Goal: Navigation & Orientation: Find specific page/section

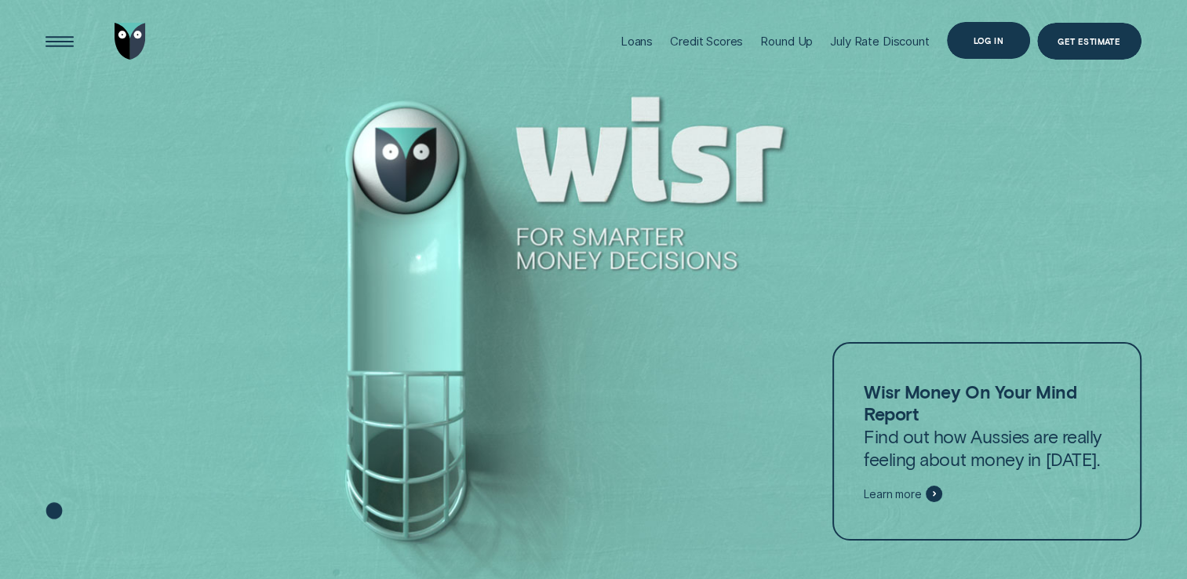
click at [988, 50] on div "Log in" at bounding box center [988, 41] width 83 height 38
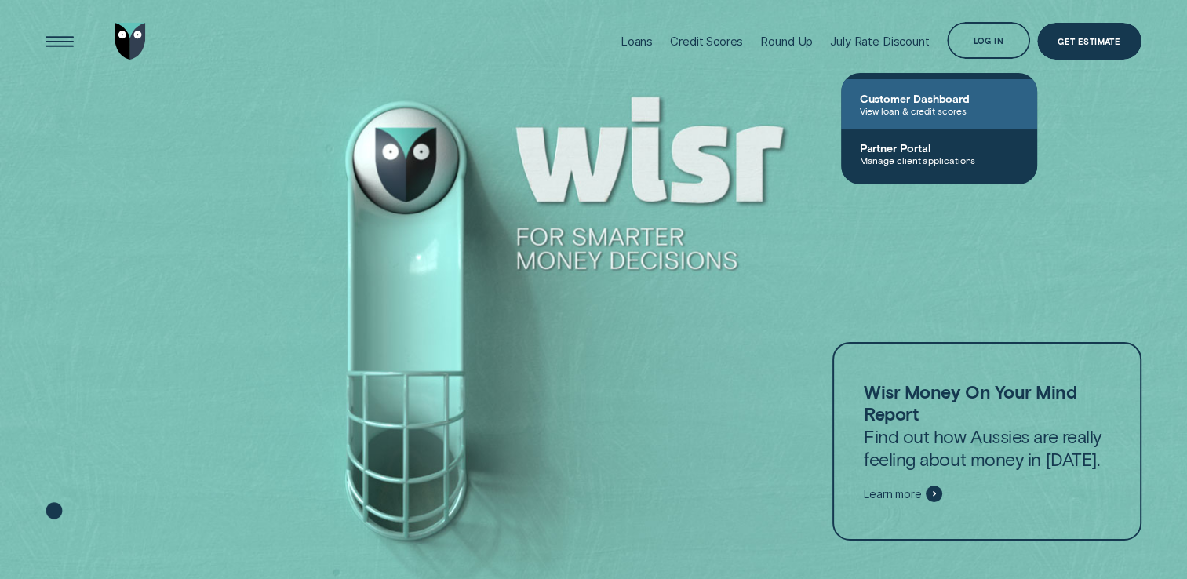
click at [893, 102] on span "Customer Dashboard" at bounding box center [938, 98] width 158 height 13
